Goal: Find specific page/section: Find specific page/section

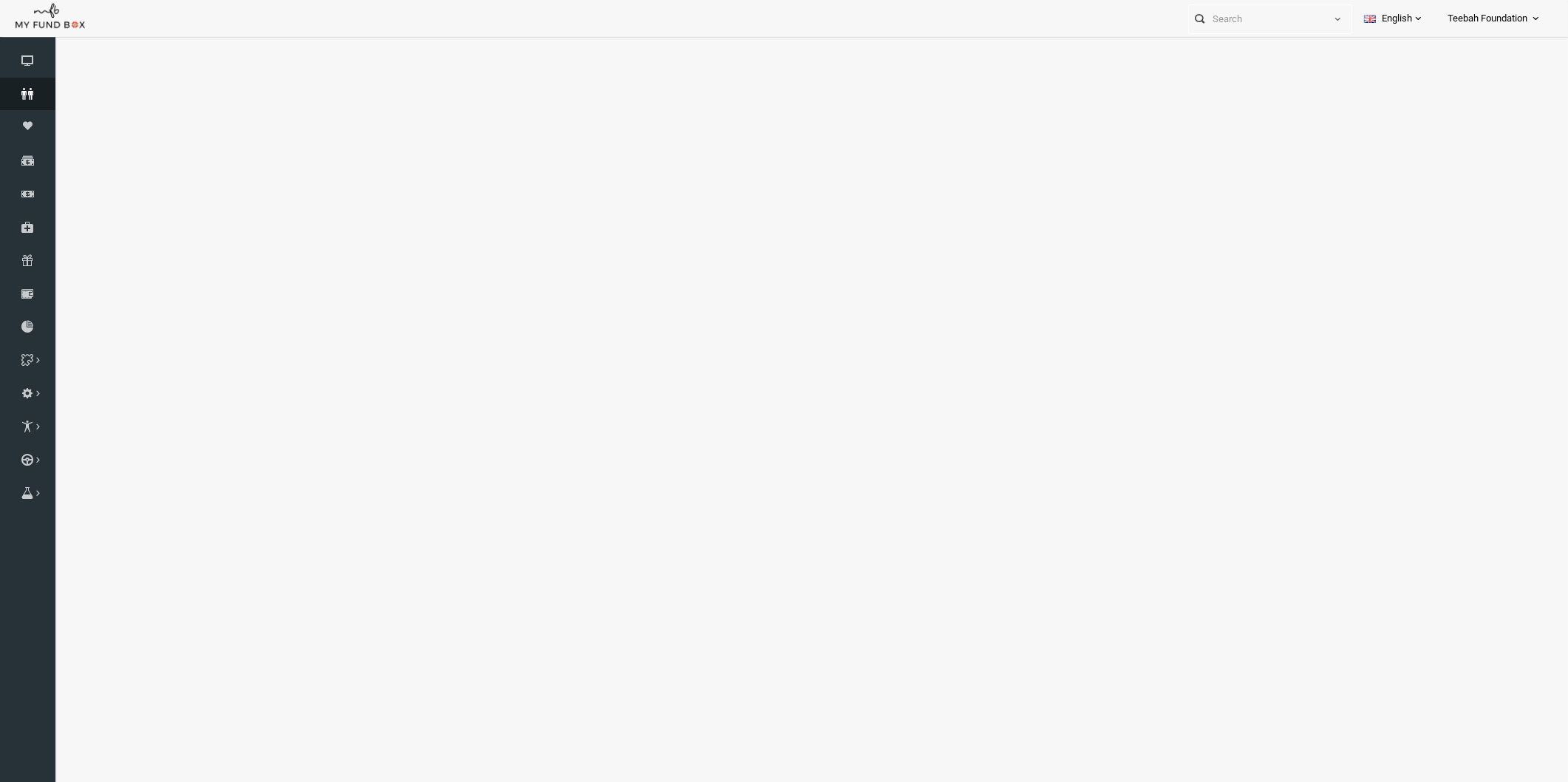
select select "100"
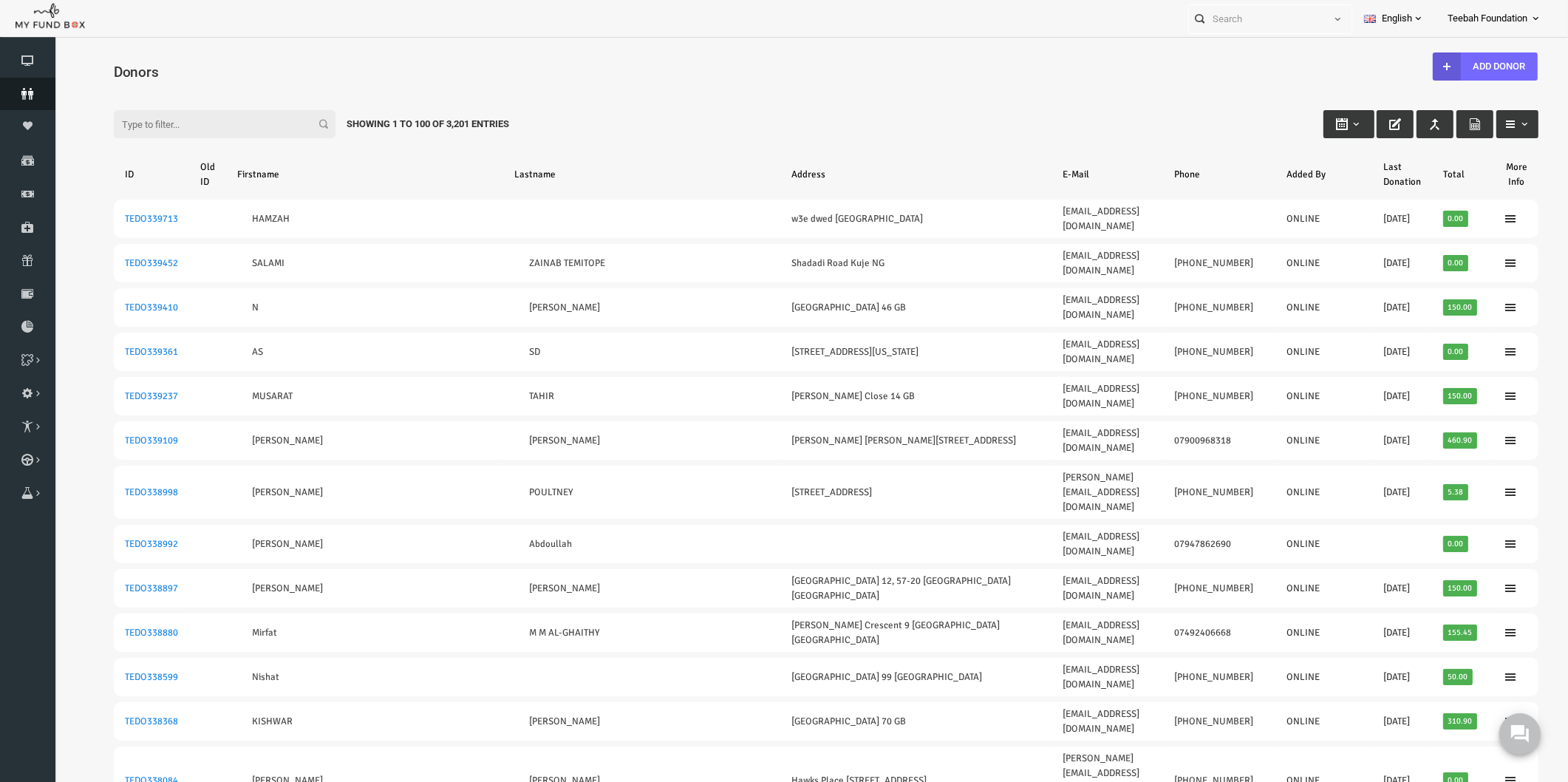
click at [21, 93] on icon at bounding box center [28, 94] width 55 height 12
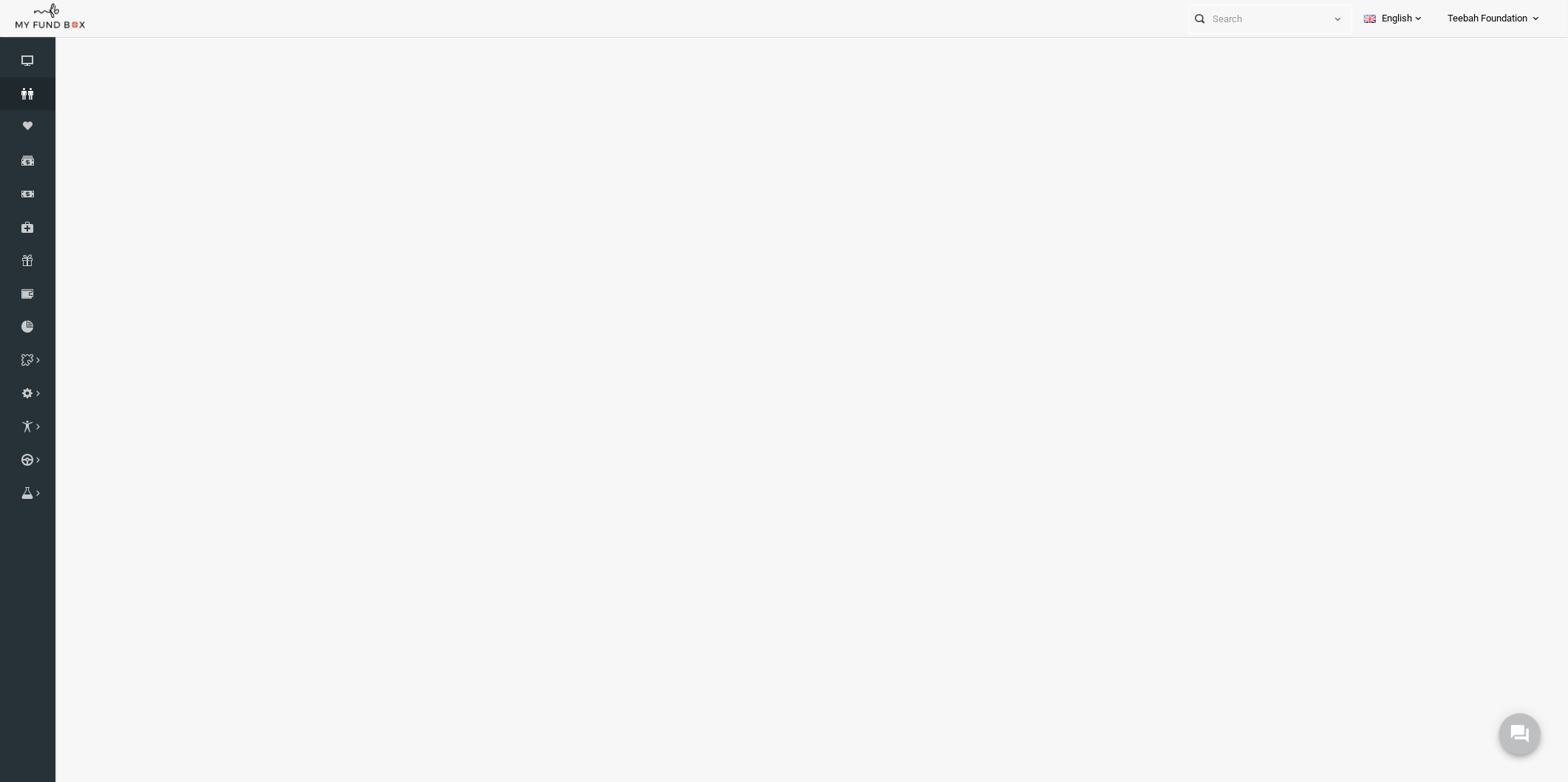
select select "100"
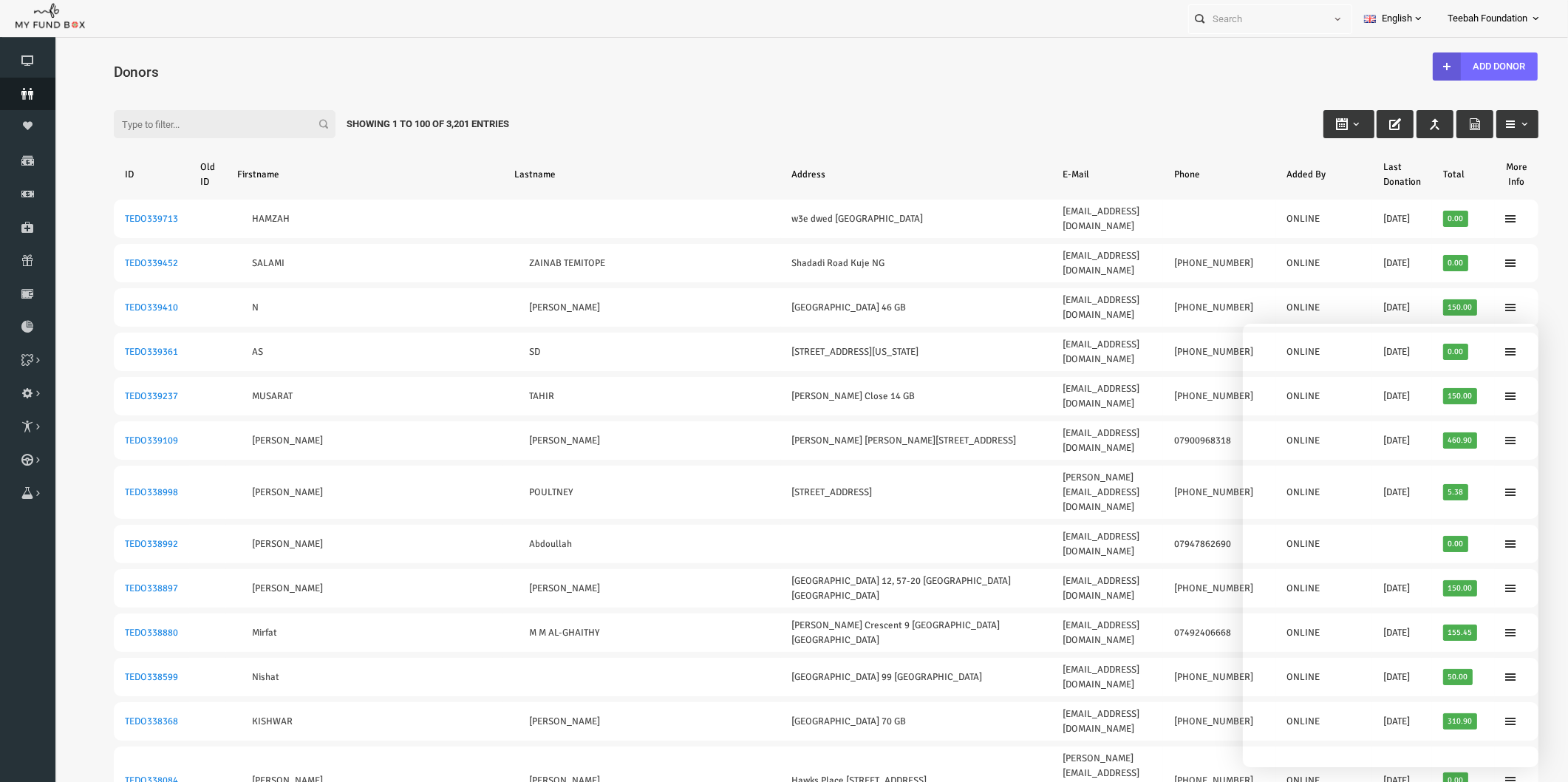
click at [21, 92] on icon at bounding box center [28, 94] width 55 height 12
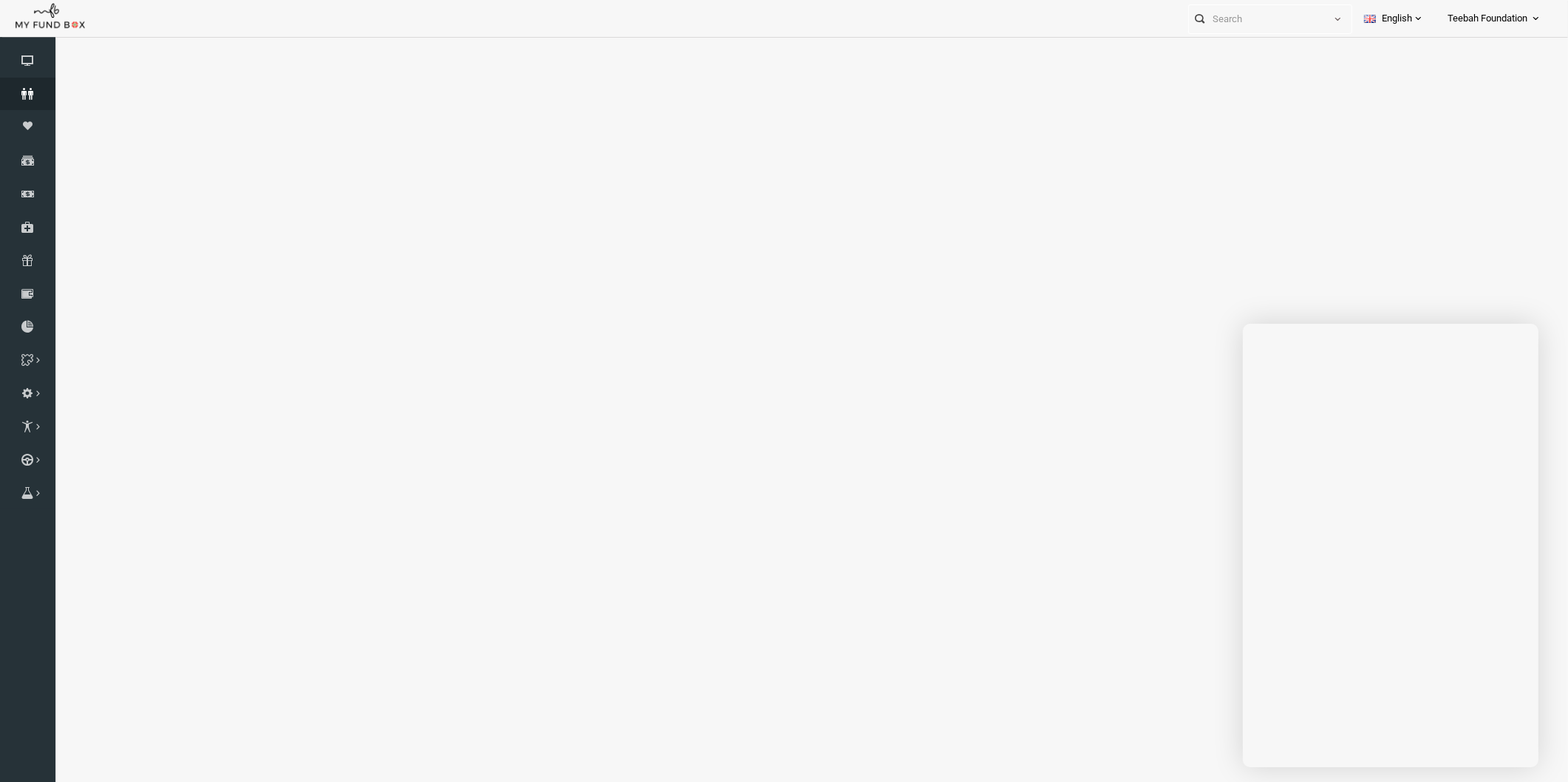
select select "100"
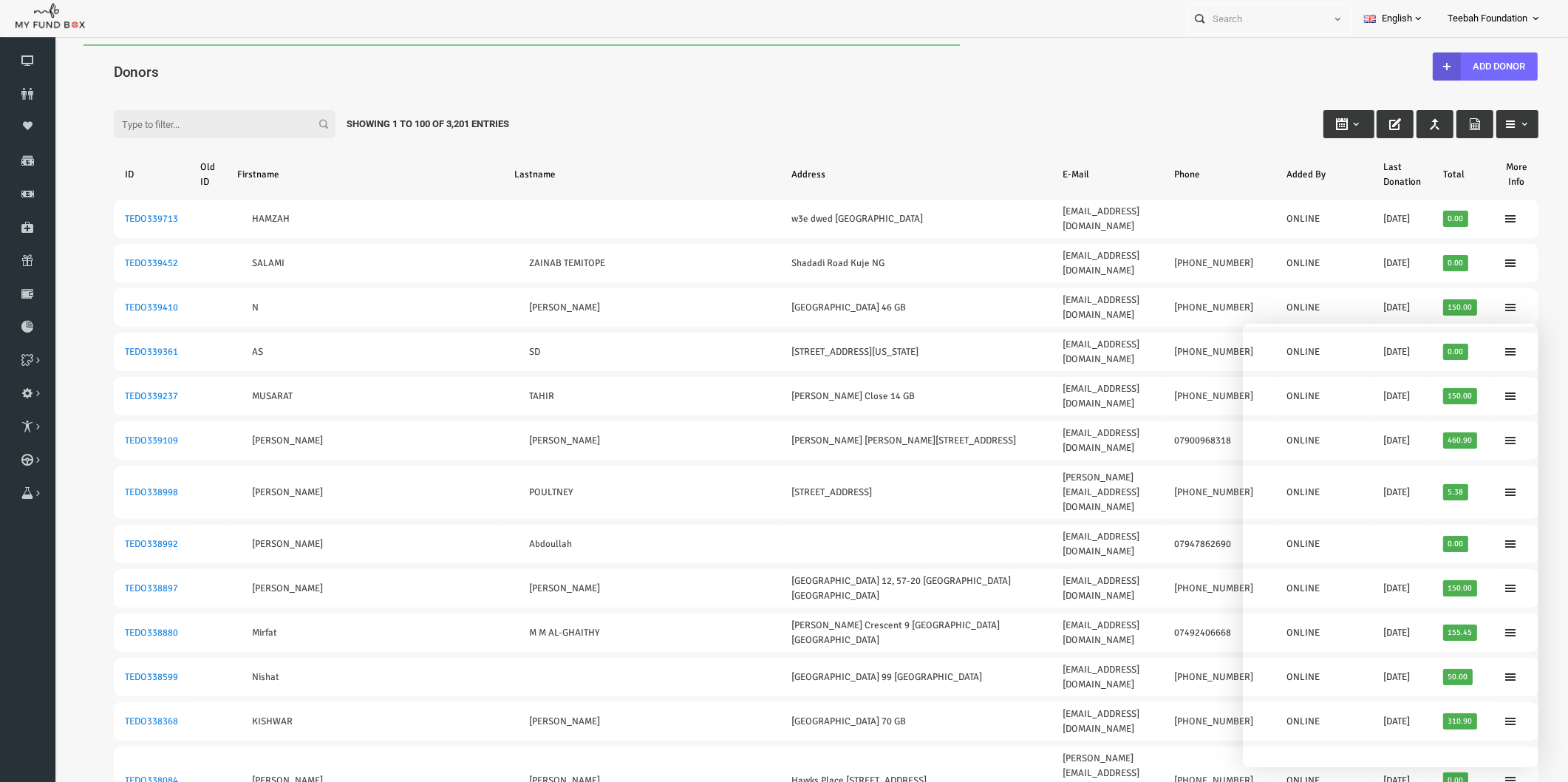
click at [488, 108] on div "Filter: Showing 1 to 100 of 3,201 Entries" at bounding box center [796, 110] width 1454 height 39
click at [501, 108] on div "Filter: Showing 1 to 100 of 3,201 Entries" at bounding box center [796, 110] width 1454 height 39
drag, startPoint x: 488, startPoint y: 120, endPoint x: 309, endPoint y: 125, distance: 179.1
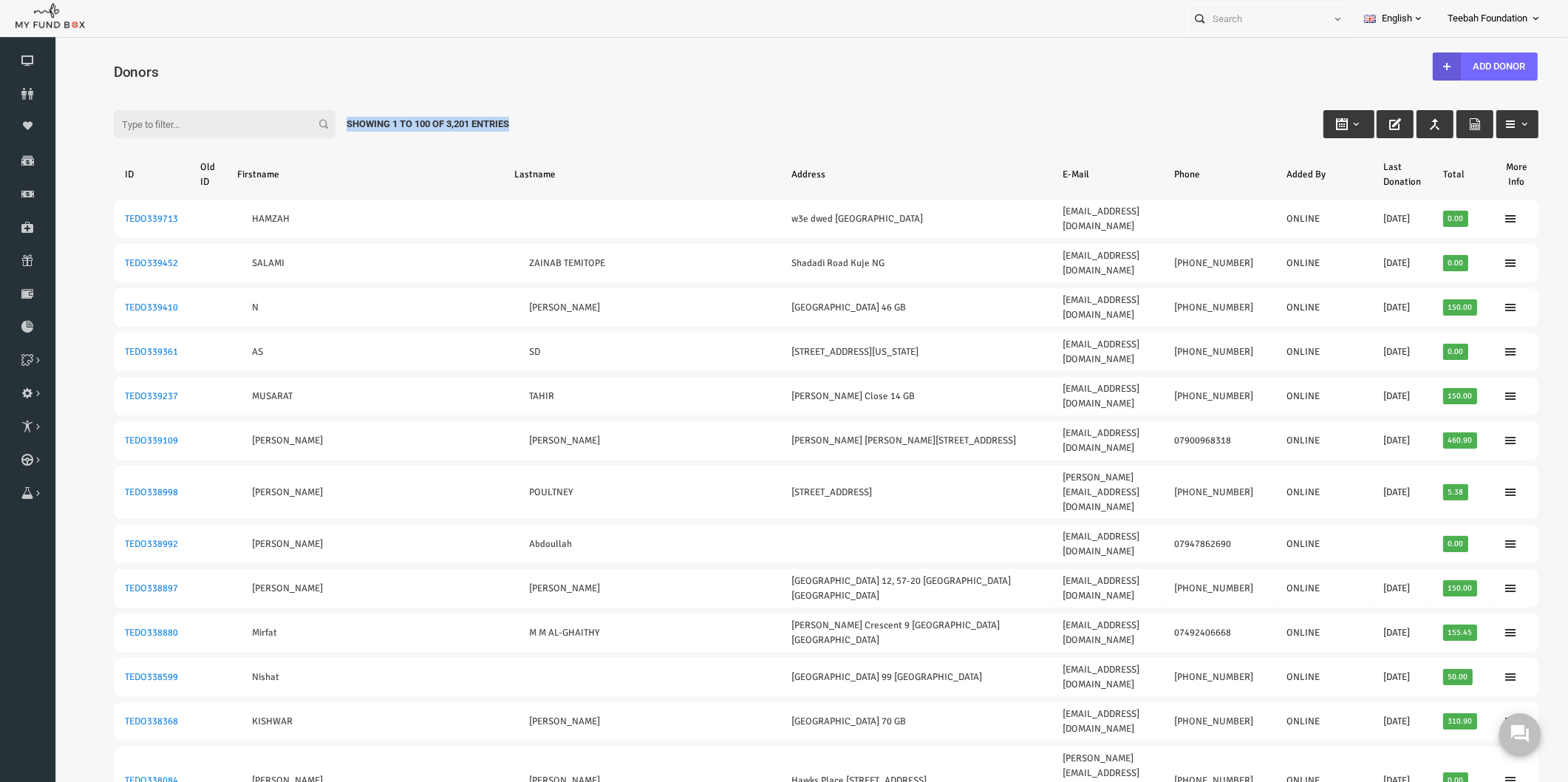
click at [309, 125] on div "Showing 1 to 100 of 3,201 Entries" at bounding box center [397, 124] width 185 height 28
click at [329, 131] on div "Showing 1 to 100 of 3,201 Entries" at bounding box center [397, 124] width 185 height 28
click at [322, 120] on div "Showing 1 to 100 of 3,201 Entries" at bounding box center [397, 124] width 185 height 28
drag, startPoint x: 317, startPoint y: 119, endPoint x: 492, endPoint y: 107, distance: 175.4
click at [492, 107] on div "Filter: Showing 1 to 100 of 3,201 Entries" at bounding box center [796, 110] width 1454 height 39
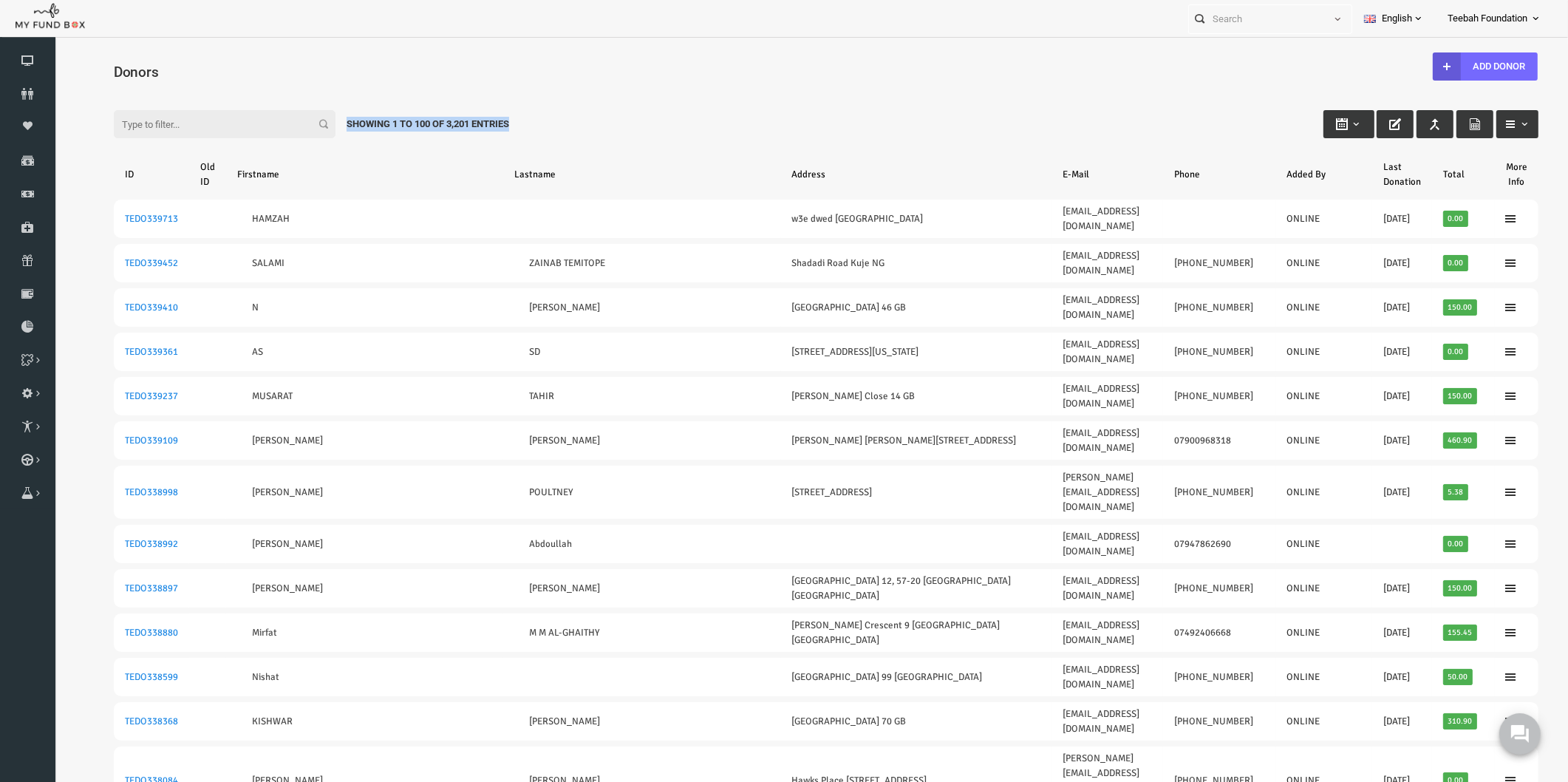
click at [507, 114] on div "Filter: Showing 1 to 100 of 3,201 Entries" at bounding box center [796, 110] width 1454 height 39
